Goal: Navigation & Orientation: Find specific page/section

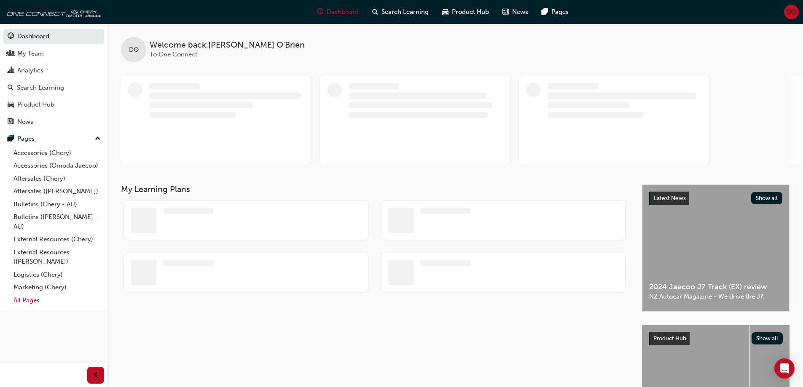
click at [24, 297] on link "All Pages" at bounding box center [57, 300] width 94 height 13
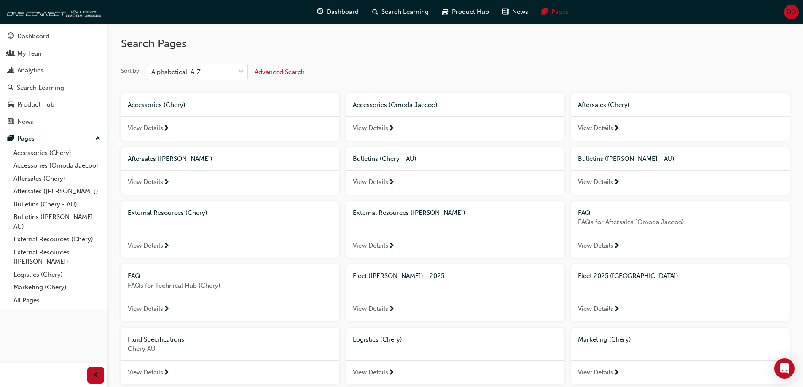
click at [608, 306] on span "View Details" at bounding box center [595, 309] width 35 height 10
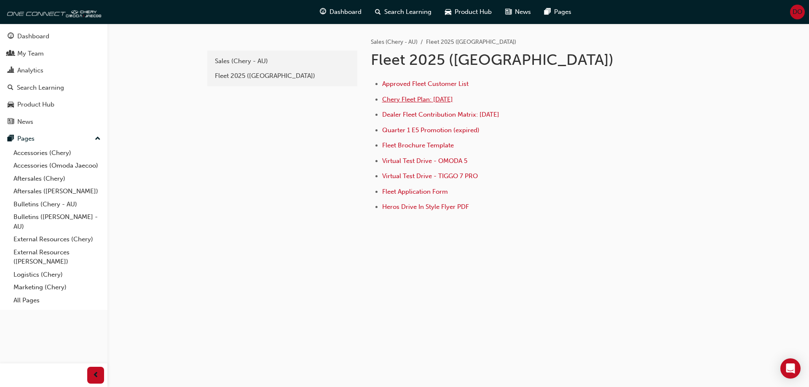
click at [412, 98] on span "Chery Fleet Plan: [DATE]" at bounding box center [417, 100] width 71 height 8
click at [51, 178] on link "Aftersales (Chery)" at bounding box center [57, 178] width 94 height 13
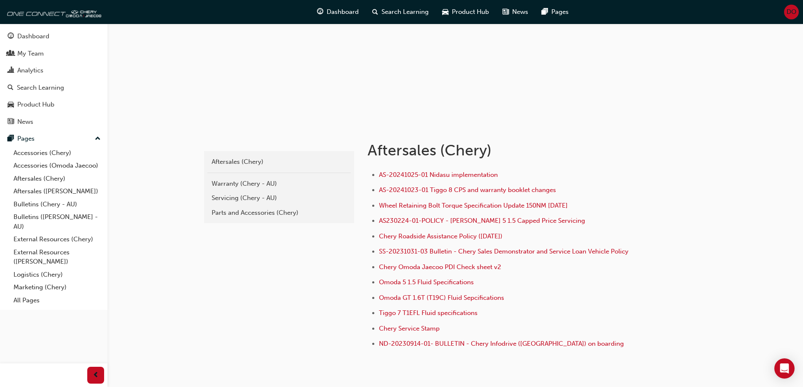
scroll to position [84, 0]
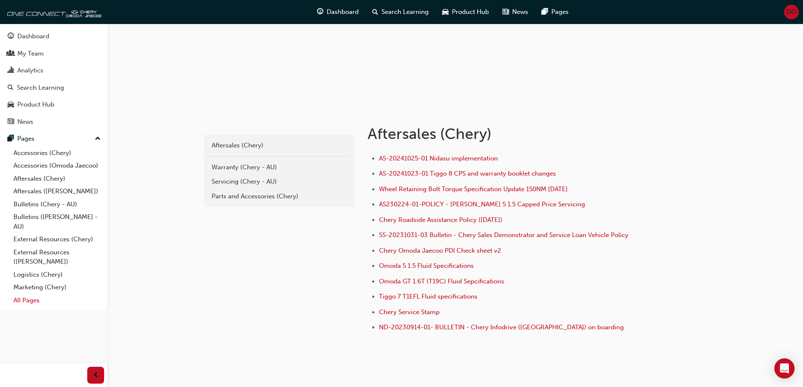
click at [32, 299] on link "All Pages" at bounding box center [57, 300] width 94 height 13
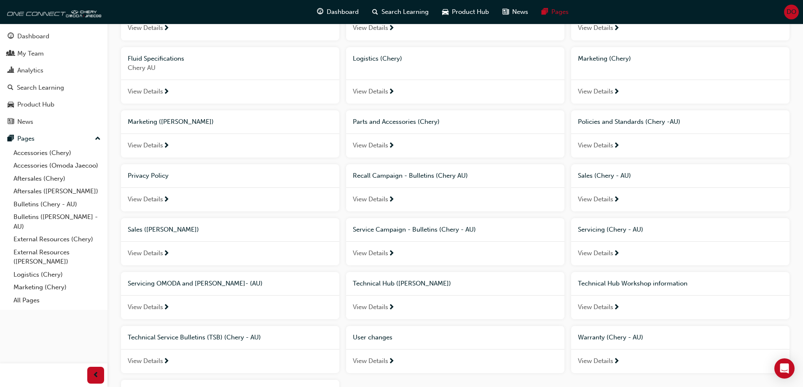
scroll to position [295, 0]
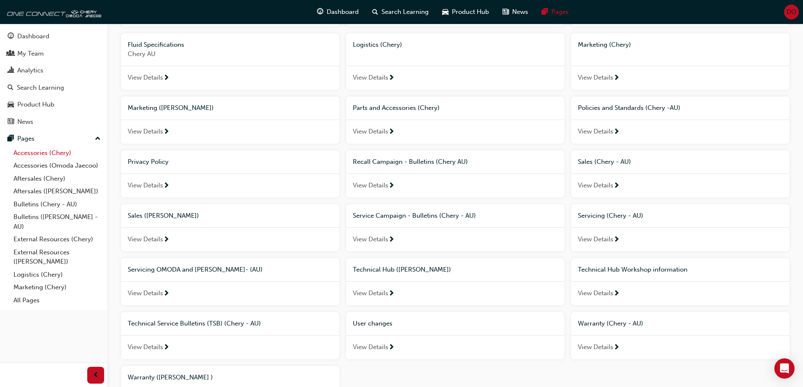
click at [29, 153] on link "Accessories (Chery)" at bounding box center [57, 153] width 94 height 13
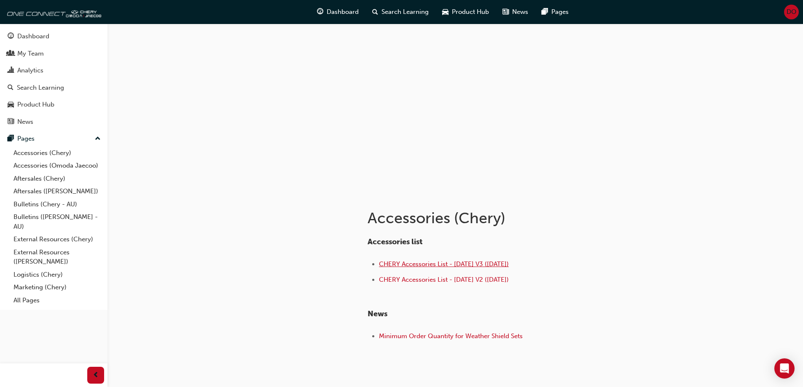
click at [457, 267] on span "CHERY Accessories List - Aug 25 V3 (18.08.25)" at bounding box center [444, 265] width 130 height 8
